Goal: Transaction & Acquisition: Purchase product/service

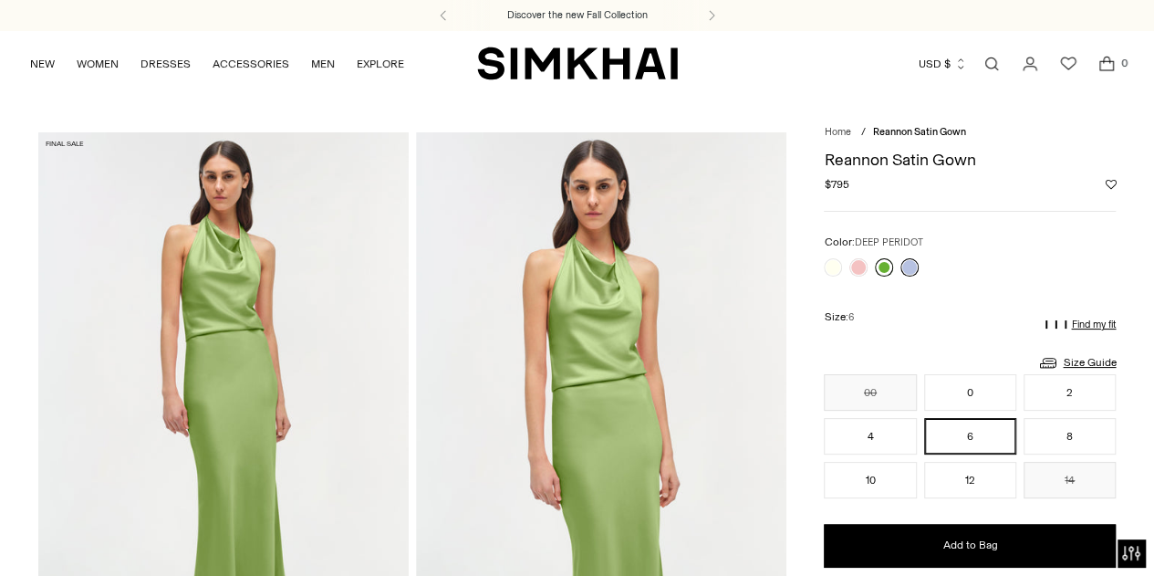
click at [881, 267] on link at bounding box center [884, 267] width 18 height 18
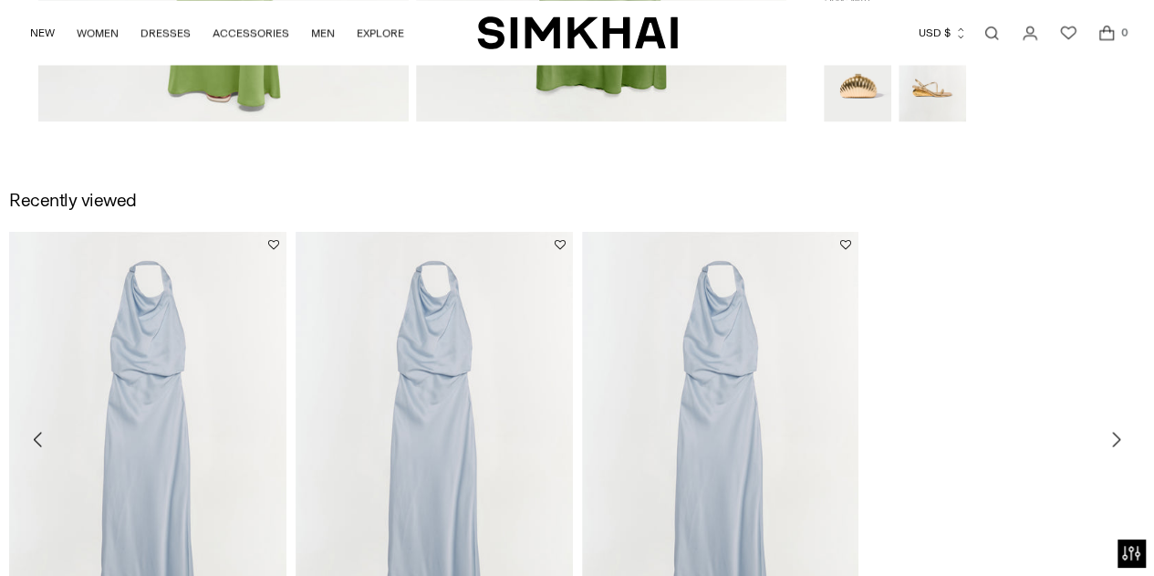
scroll to position [1734, 0]
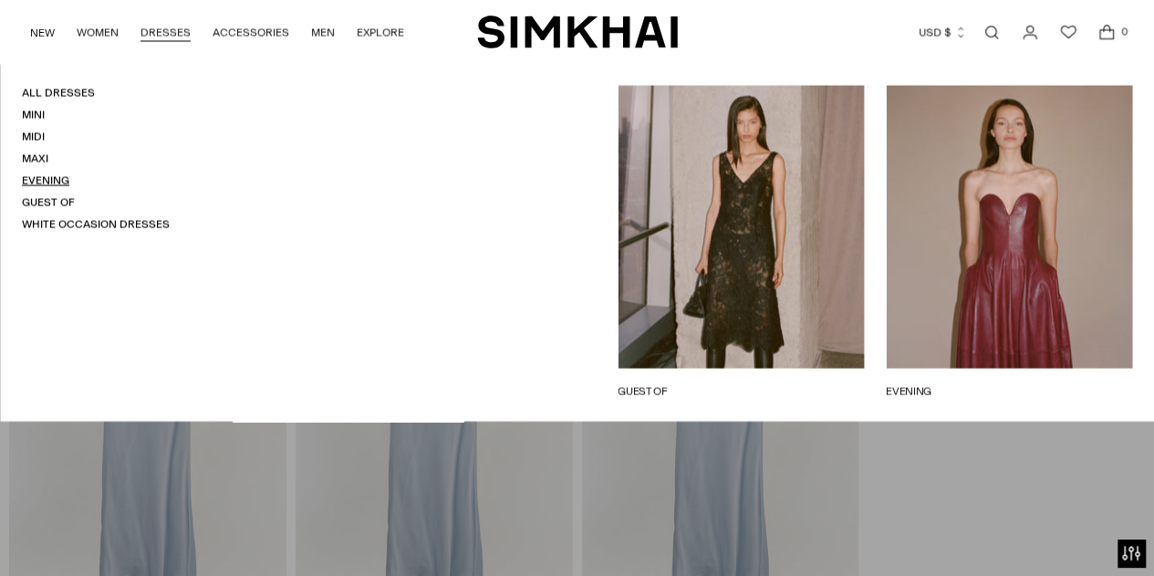
click at [48, 176] on link "Evening" at bounding box center [45, 180] width 47 height 13
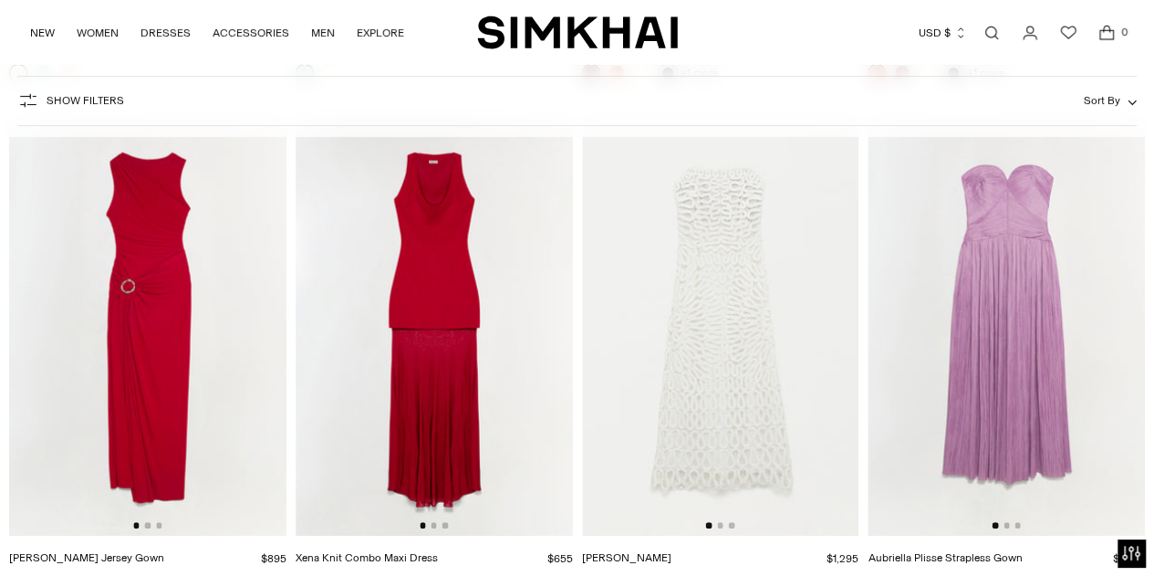
scroll to position [3629, 0]
